Goal: Register for event/course

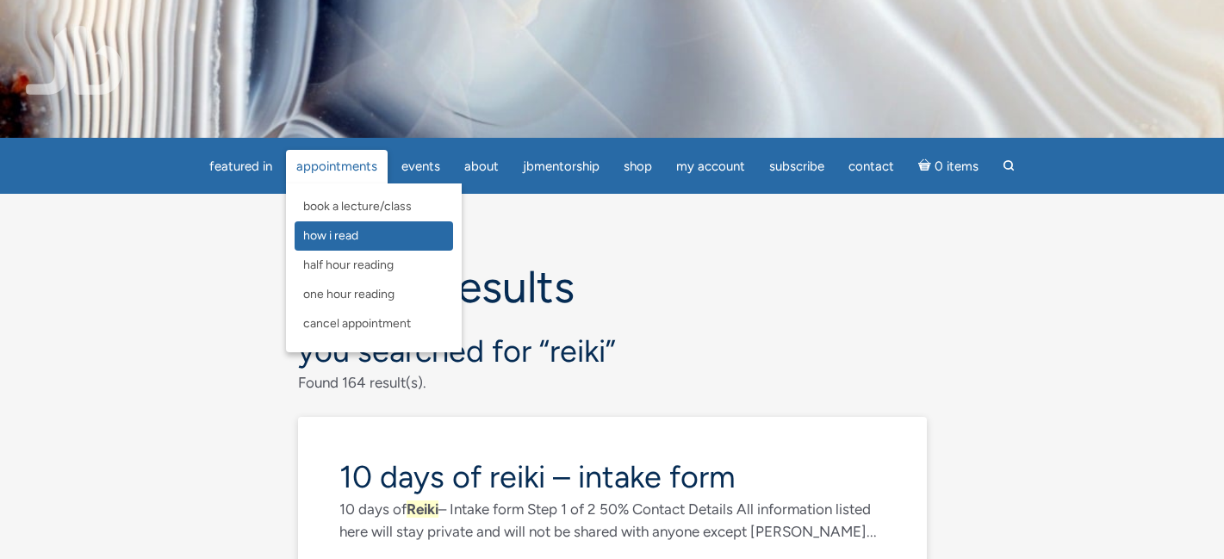
click at [318, 239] on span "How I Read" at bounding box center [330, 235] width 55 height 15
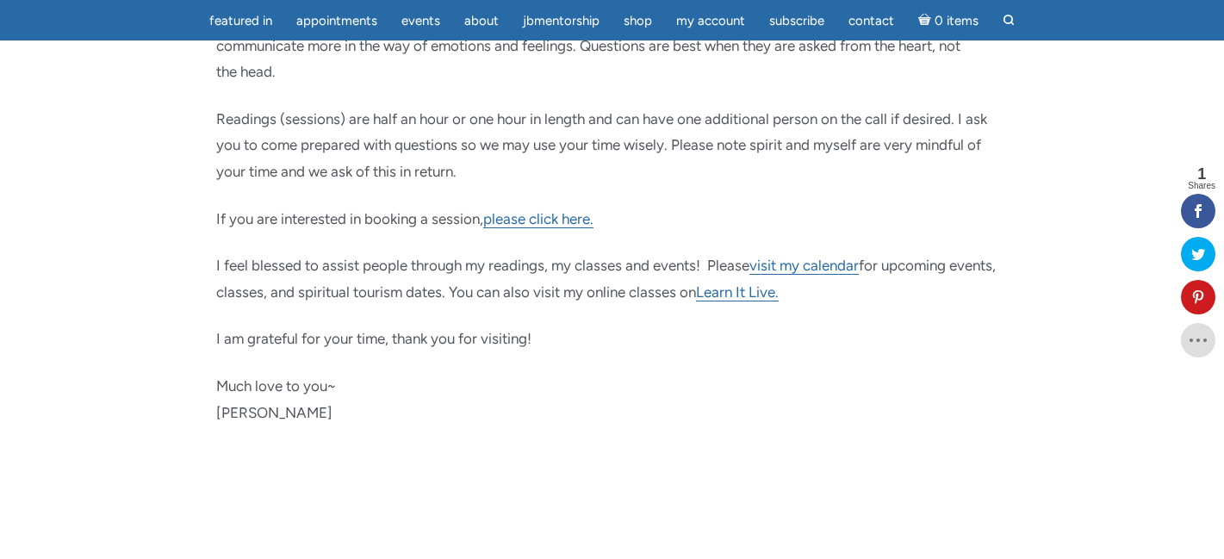
scroll to position [913, 0]
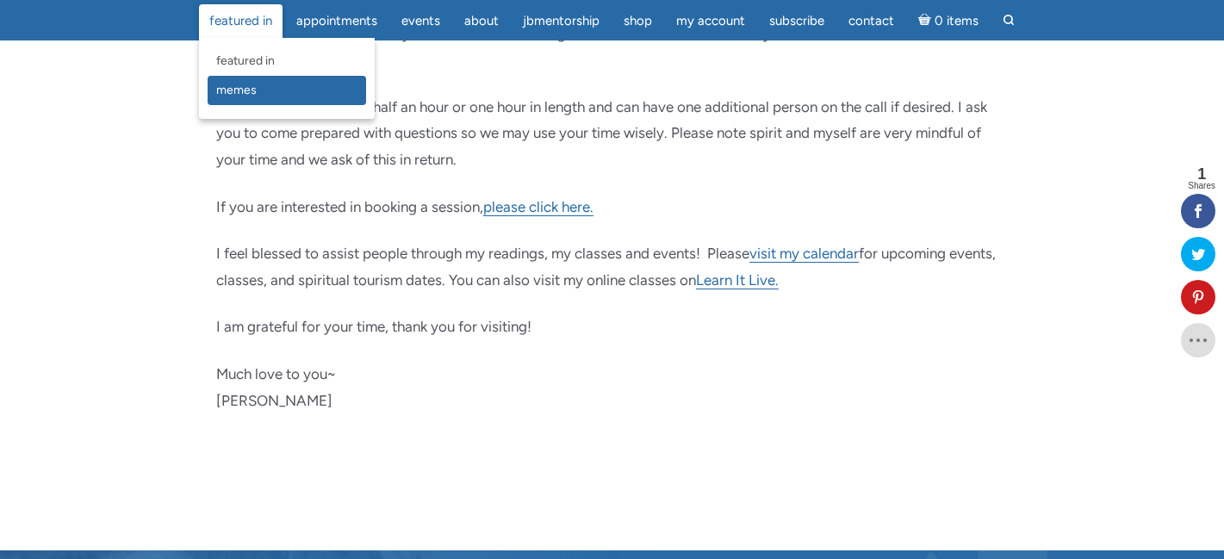
click at [228, 91] on span "Memes" at bounding box center [236, 90] width 40 height 15
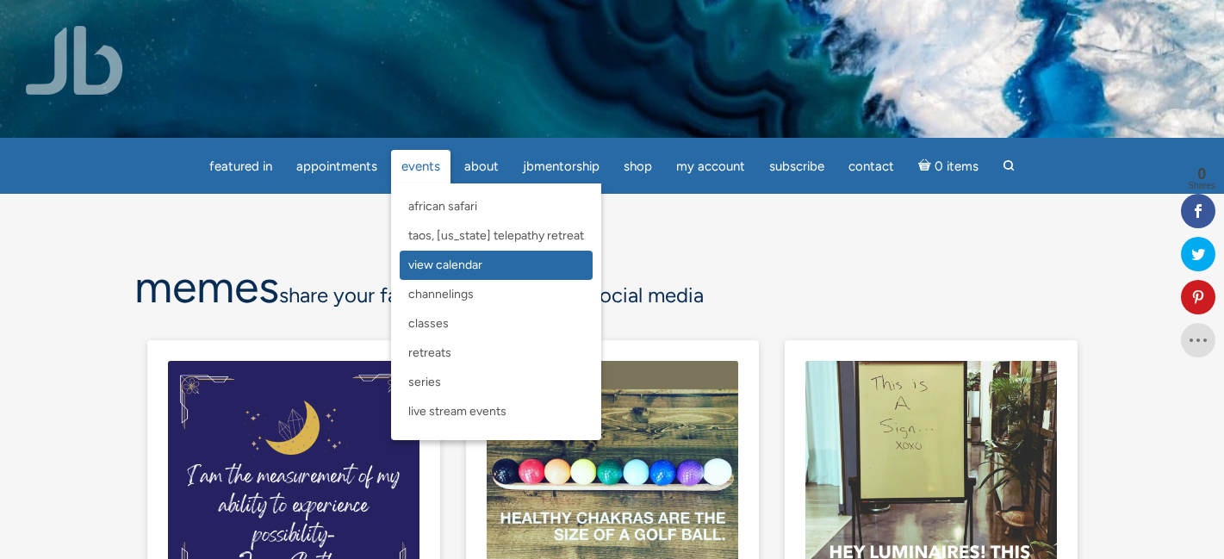
click at [422, 262] on span "View Calendar" at bounding box center [445, 265] width 74 height 15
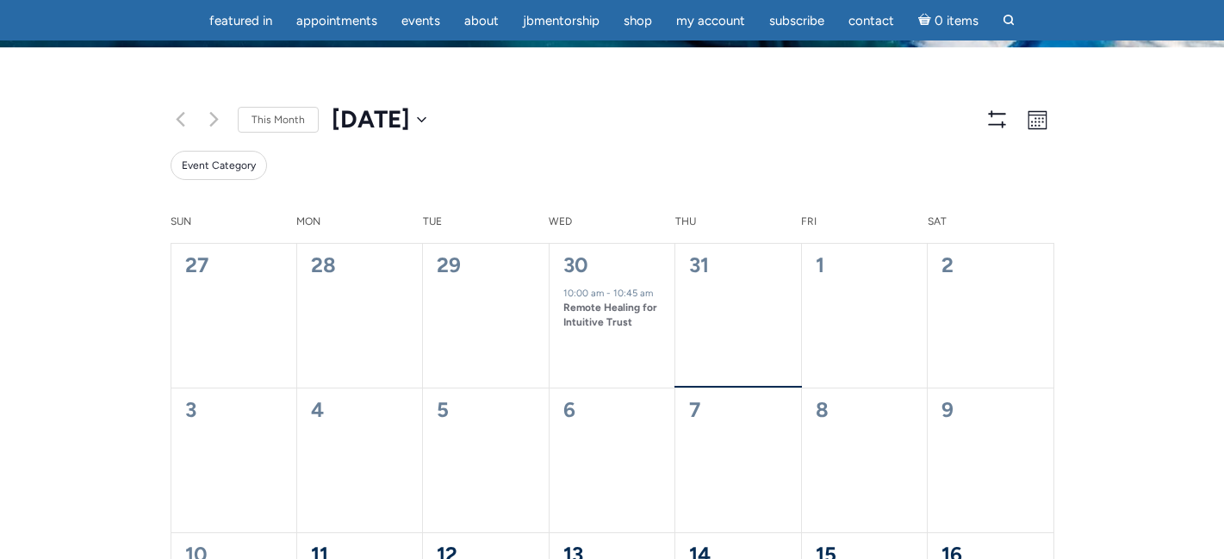
scroll to position [89, 0]
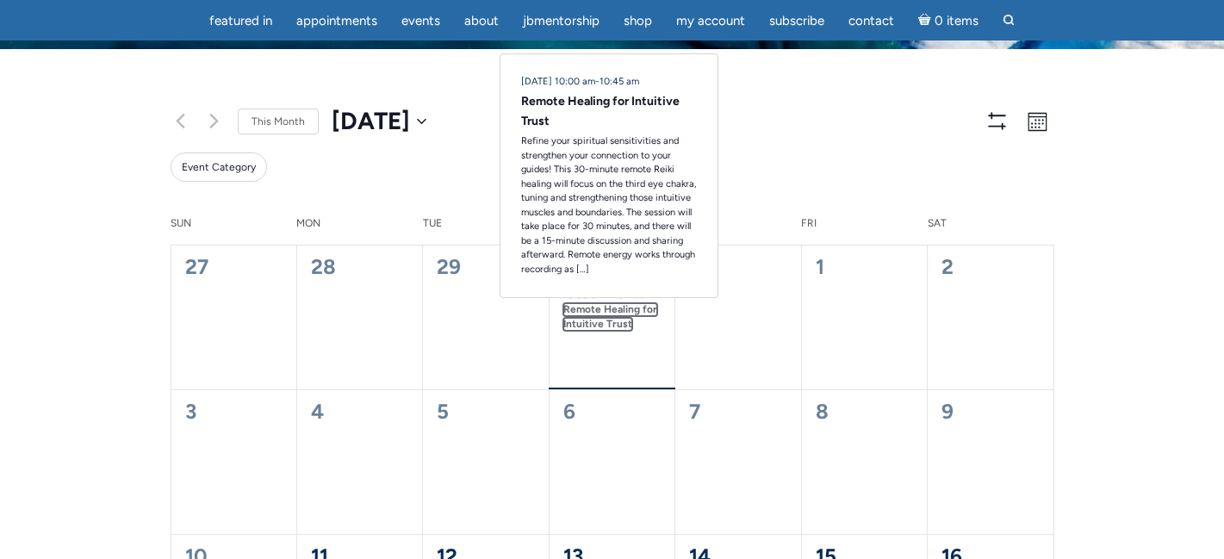
click at [573, 310] on link "Remote Healing for Intuitive Trust" at bounding box center [610, 317] width 94 height 28
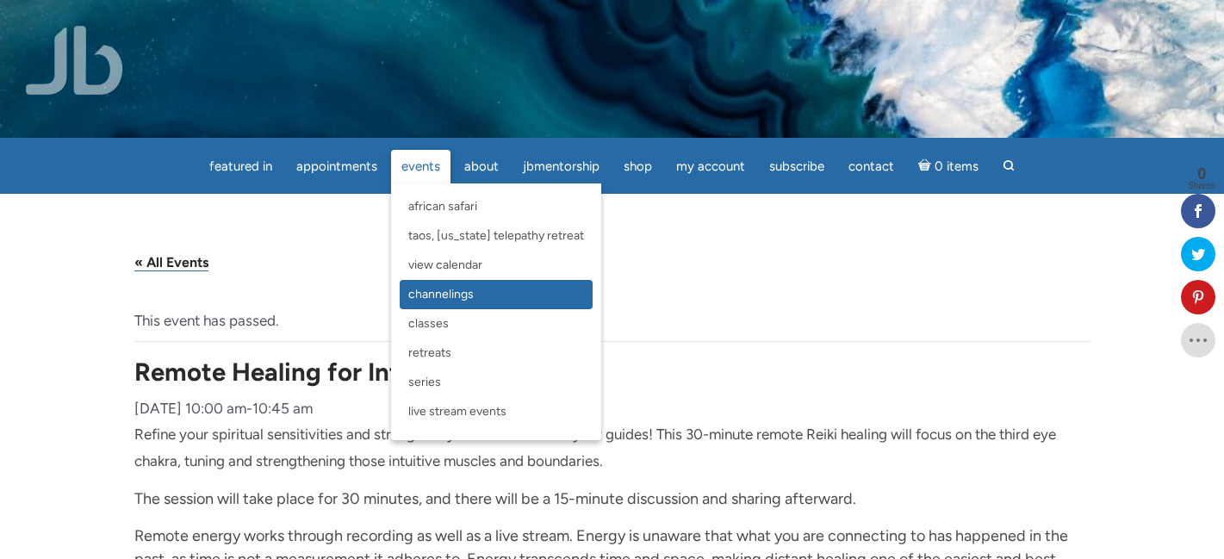
click at [426, 289] on span "Channelings" at bounding box center [440, 294] width 65 height 15
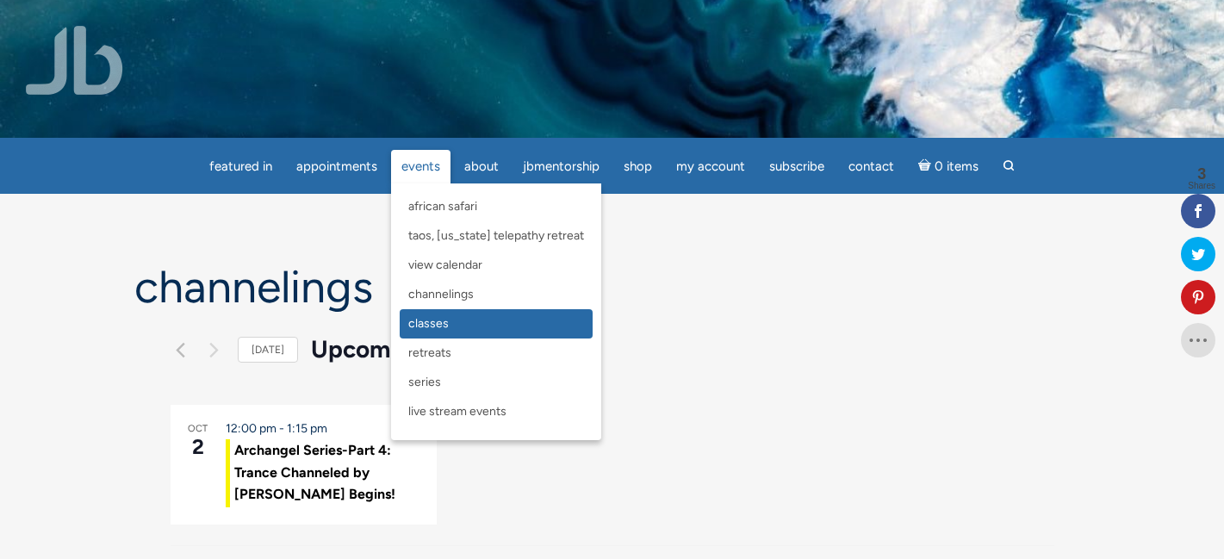
click at [427, 323] on span "Classes" at bounding box center [428, 323] width 40 height 15
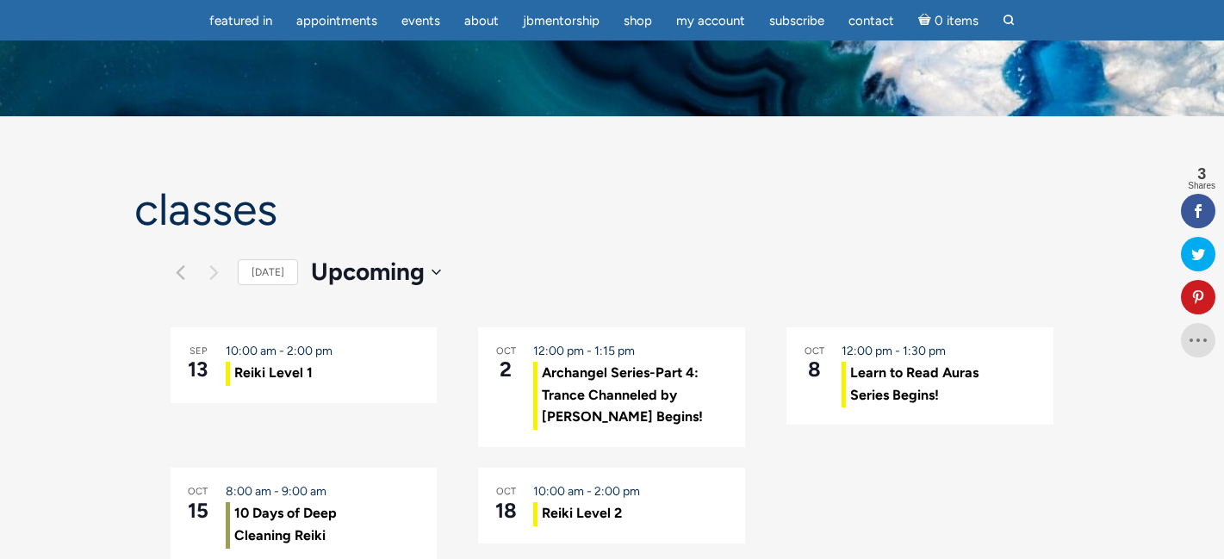
scroll to position [53, 0]
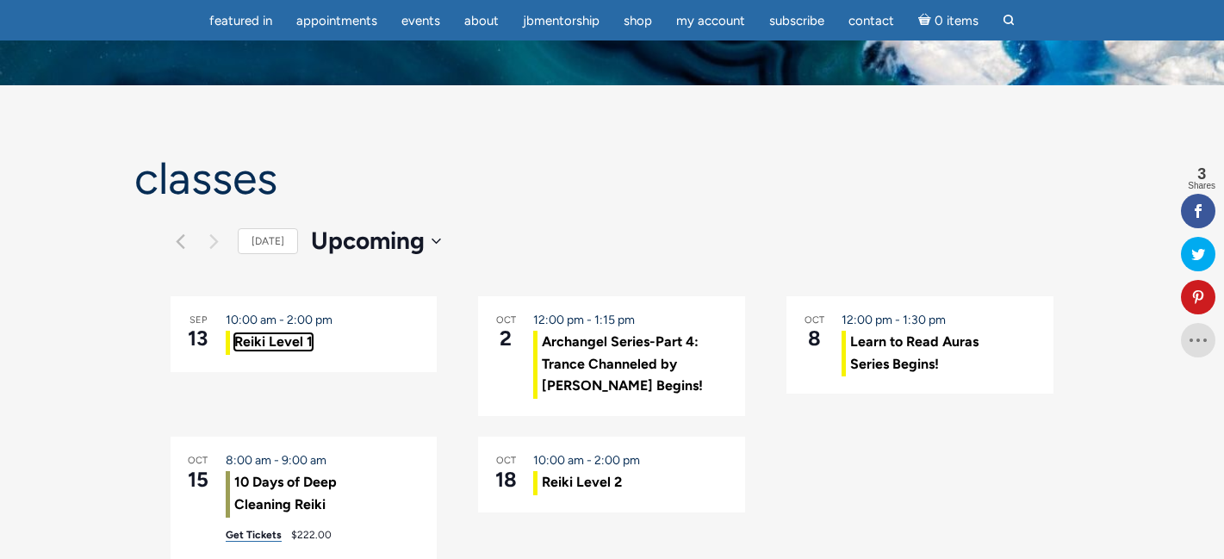
click at [298, 339] on link "Reiki Level 1" at bounding box center [273, 341] width 78 height 17
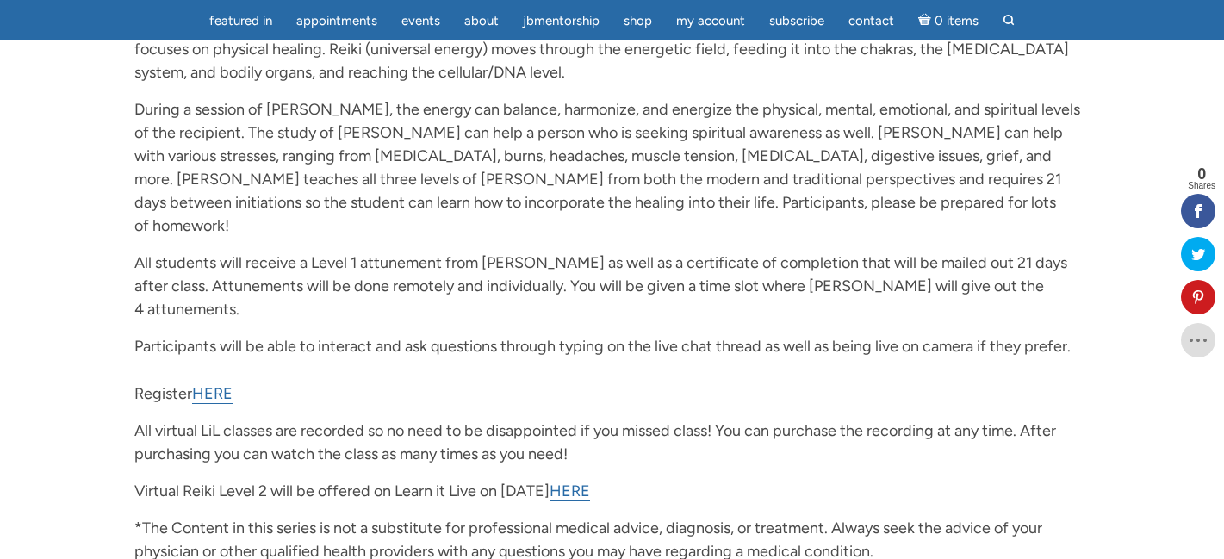
scroll to position [367, 0]
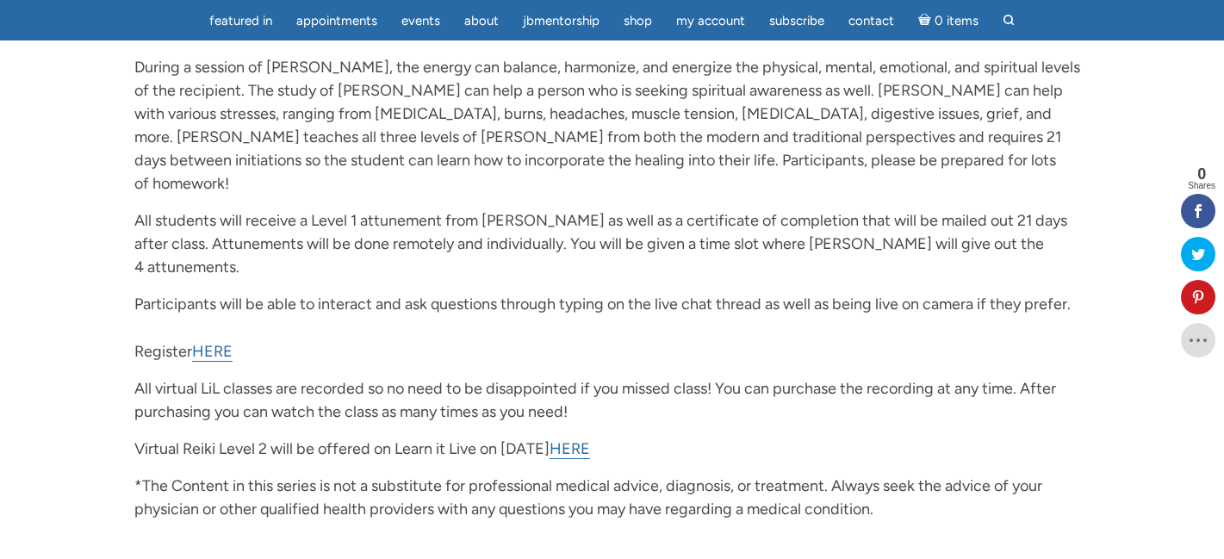
click at [590, 439] on link "HERE" at bounding box center [570, 449] width 40 height 20
